Goal: Communication & Community: Share content

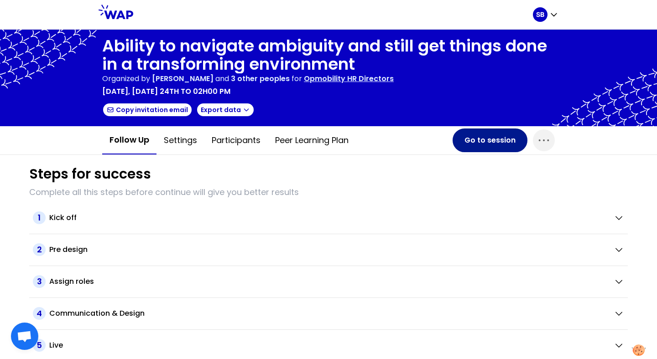
click at [472, 139] on button "Go to session" at bounding box center [489, 141] width 75 height 24
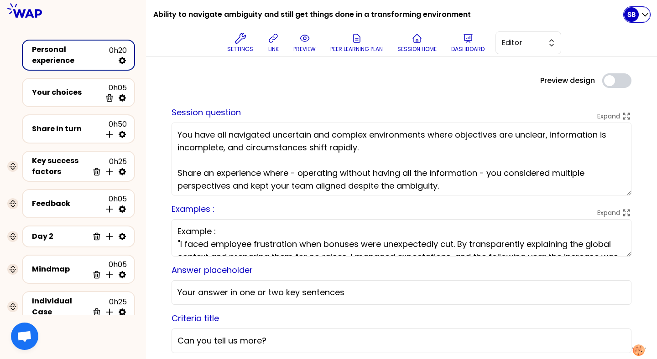
click at [637, 17] on div "SB" at bounding box center [631, 14] width 15 height 15
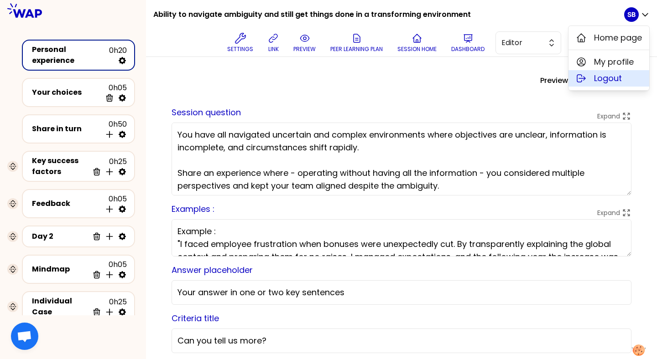
click at [605, 80] on span "Logout" at bounding box center [608, 78] width 28 height 13
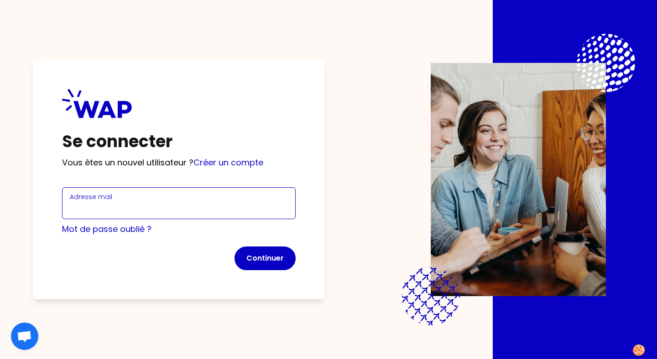
click at [258, 208] on input "Adresse mail" at bounding box center [179, 208] width 218 height 13
type input "[EMAIL_ADDRESS][DOMAIN_NAME]"
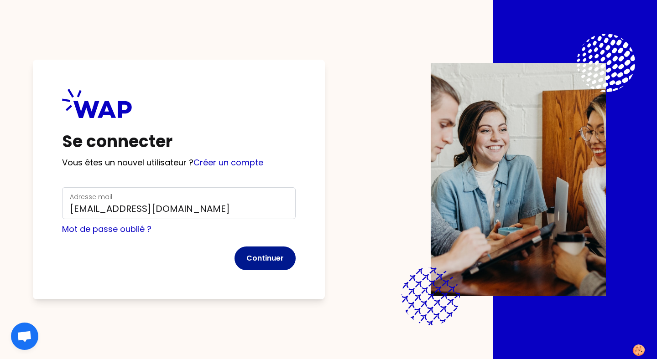
click at [276, 265] on button "Continuer" at bounding box center [264, 259] width 61 height 24
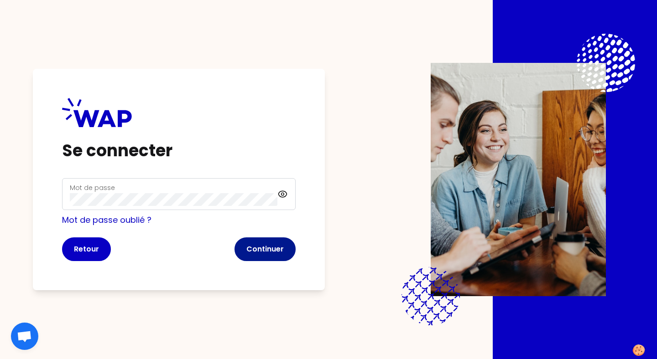
click at [269, 257] on button "Continuer" at bounding box center [264, 250] width 61 height 24
